Goal: Information Seeking & Learning: Find contact information

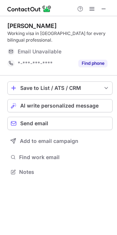
scroll to position [167, 117]
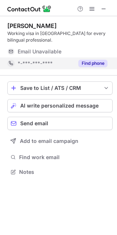
click at [88, 67] on div "Find phone" at bounding box center [91, 63] width 34 height 12
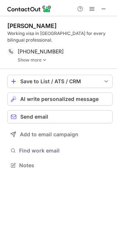
scroll to position [160, 117]
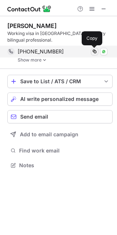
click at [94, 53] on span at bounding box center [95, 52] width 6 height 6
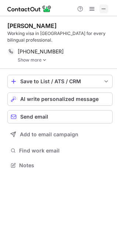
click at [102, 6] on span at bounding box center [104, 9] width 6 height 6
click at [39, 61] on link "Show more" at bounding box center [65, 59] width 95 height 5
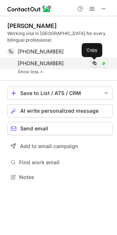
click at [93, 64] on span at bounding box center [95, 63] width 6 height 6
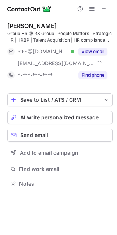
scroll to position [179, 117]
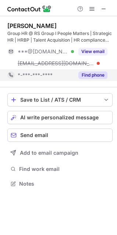
click at [88, 72] on button "Find phone" at bounding box center [92, 74] width 29 height 7
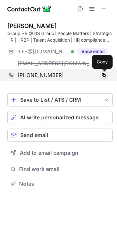
click at [103, 75] on span at bounding box center [104, 75] width 6 height 6
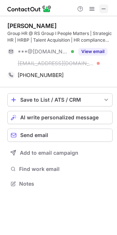
click at [106, 11] on span at bounding box center [104, 9] width 6 height 6
